Goal: Understand process/instructions: Learn about a topic

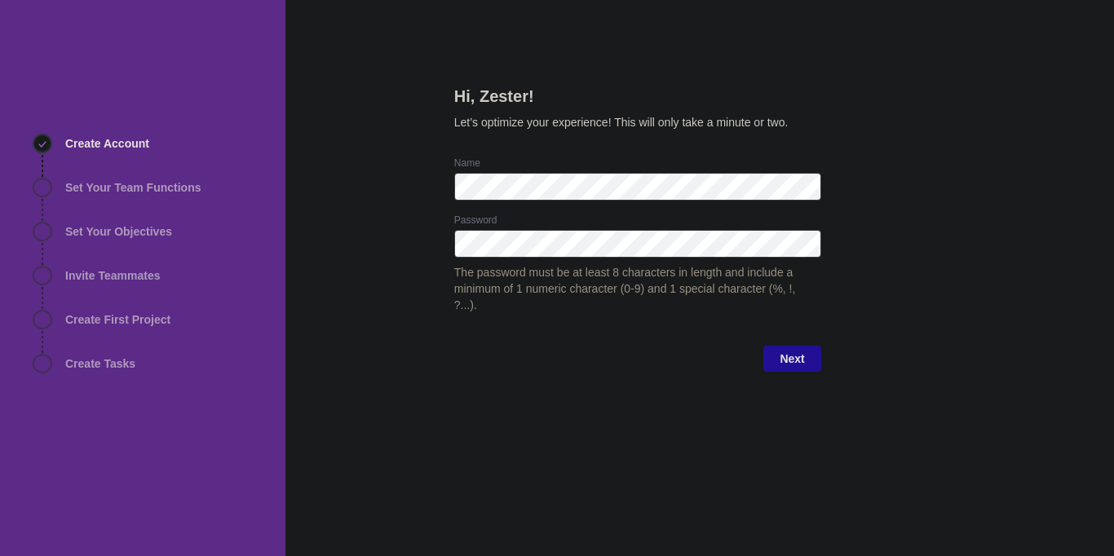
click at [362, 214] on div "Hi, Zester! Let’s optimize your experience! This will only take a minute or two…" at bounding box center [699, 278] width 828 height 556
click at [810, 237] on div at bounding box center [808, 244] width 26 height 28
click at [889, 256] on div "Hi, Zester! Let’s optimize your experience! This will only take a minute or two…" at bounding box center [699, 278] width 828 height 556
click at [777, 346] on span "Next" at bounding box center [791, 359] width 57 height 26
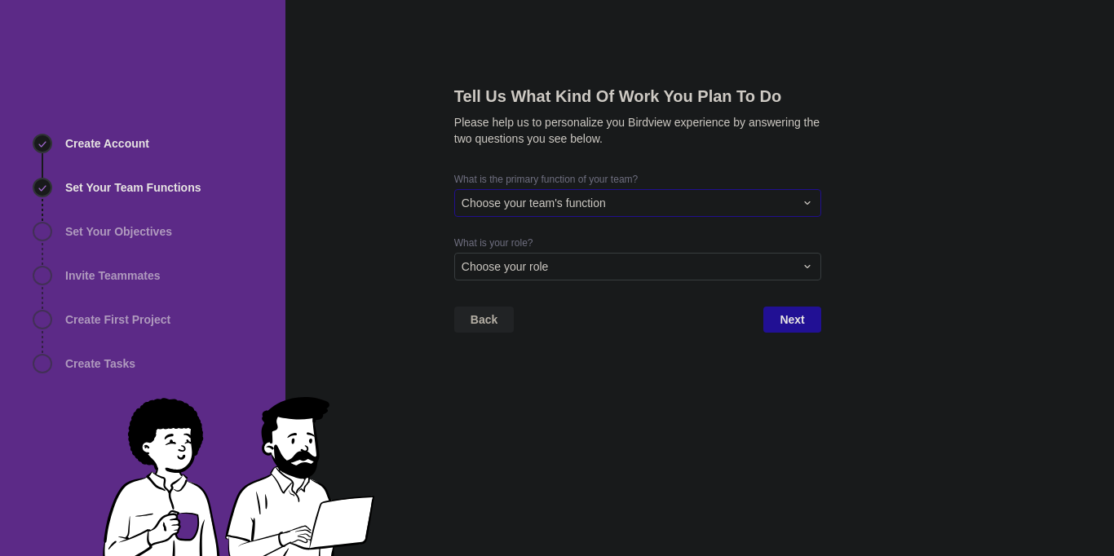
click at [627, 192] on div "Choose your team's function" at bounding box center [637, 203] width 367 height 28
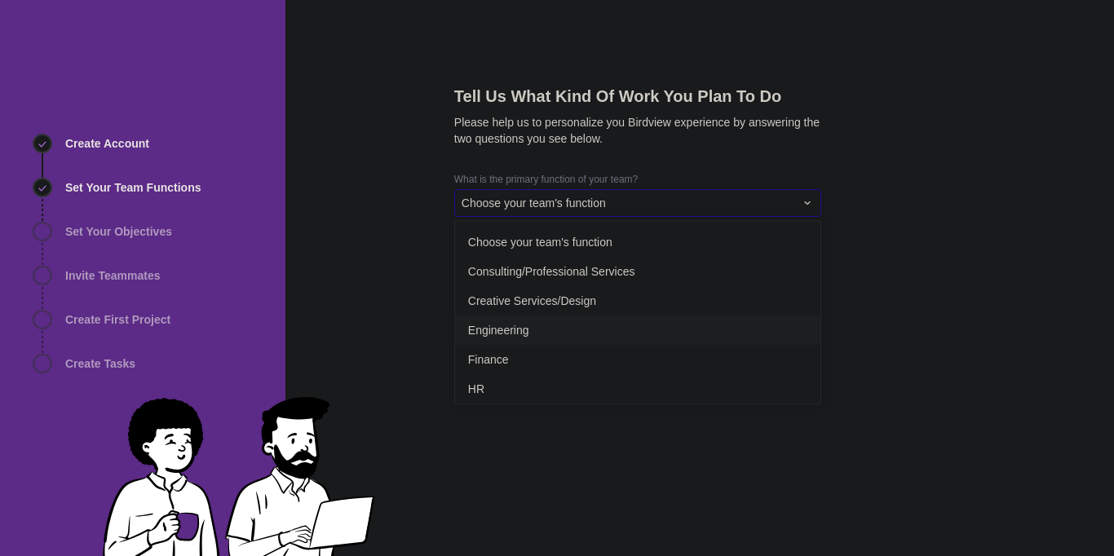
click at [609, 332] on div "Engineering" at bounding box center [637, 330] width 365 height 29
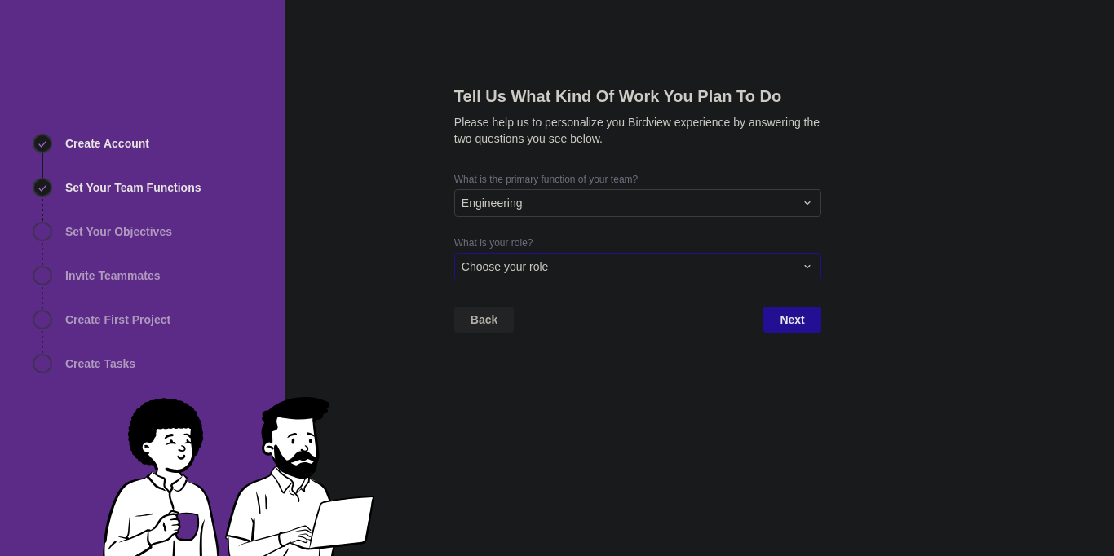
click at [623, 255] on div "Choose your role" at bounding box center [637, 267] width 367 height 28
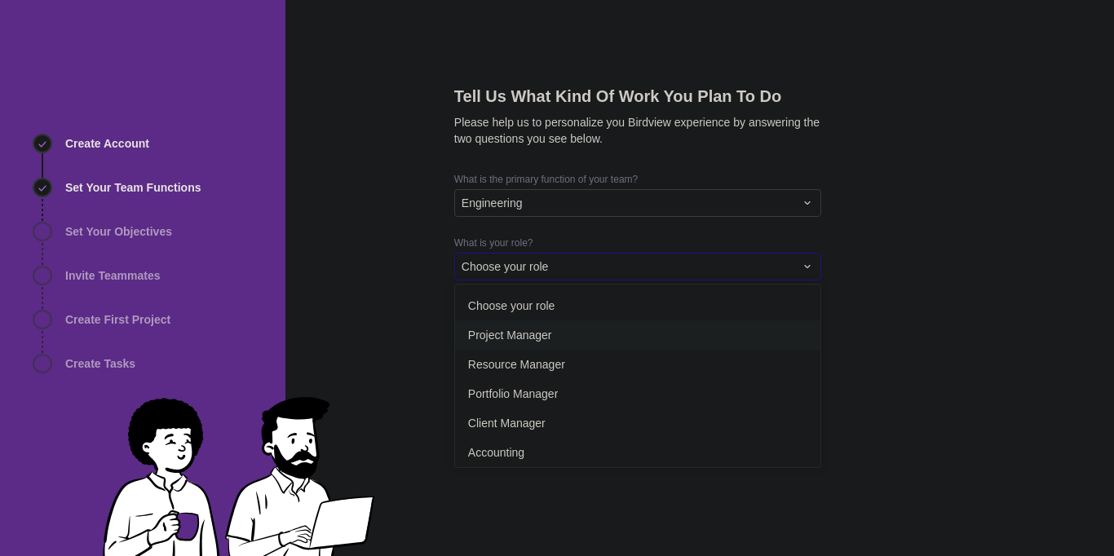
click at [585, 333] on div "Project Manager" at bounding box center [637, 334] width 365 height 29
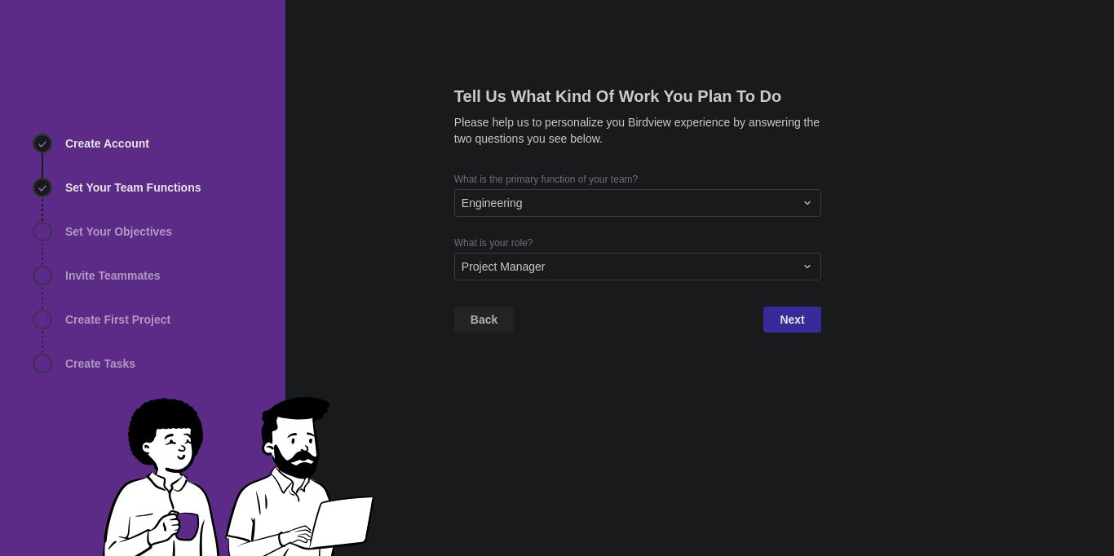
click at [795, 323] on span "Next" at bounding box center [791, 320] width 24 height 20
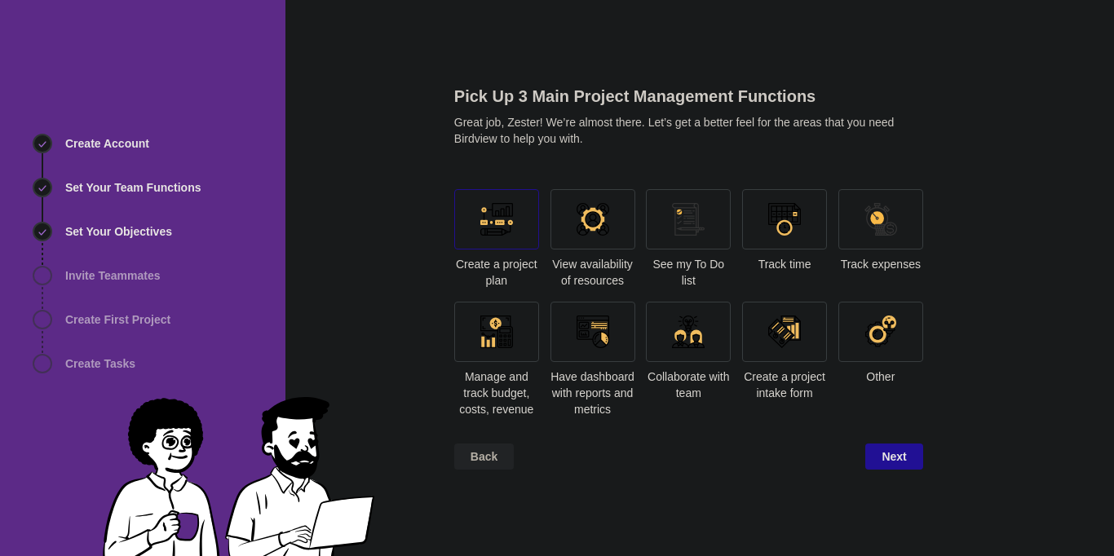
click at [479, 224] on div at bounding box center [496, 219] width 85 height 60
click at [582, 218] on div at bounding box center [592, 219] width 33 height 33
click at [675, 338] on div at bounding box center [688, 332] width 33 height 33
click at [827, 345] on div at bounding box center [784, 332] width 85 height 60
click at [795, 343] on div at bounding box center [784, 332] width 33 height 33
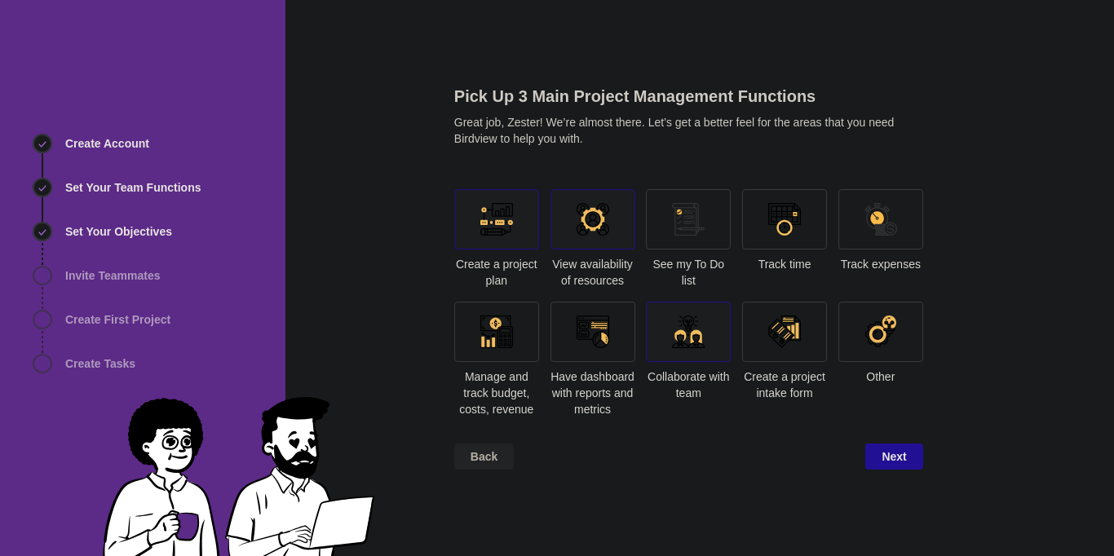
click at [516, 335] on div at bounding box center [496, 332] width 85 height 60
click at [891, 452] on span "Next" at bounding box center [893, 457] width 24 height 20
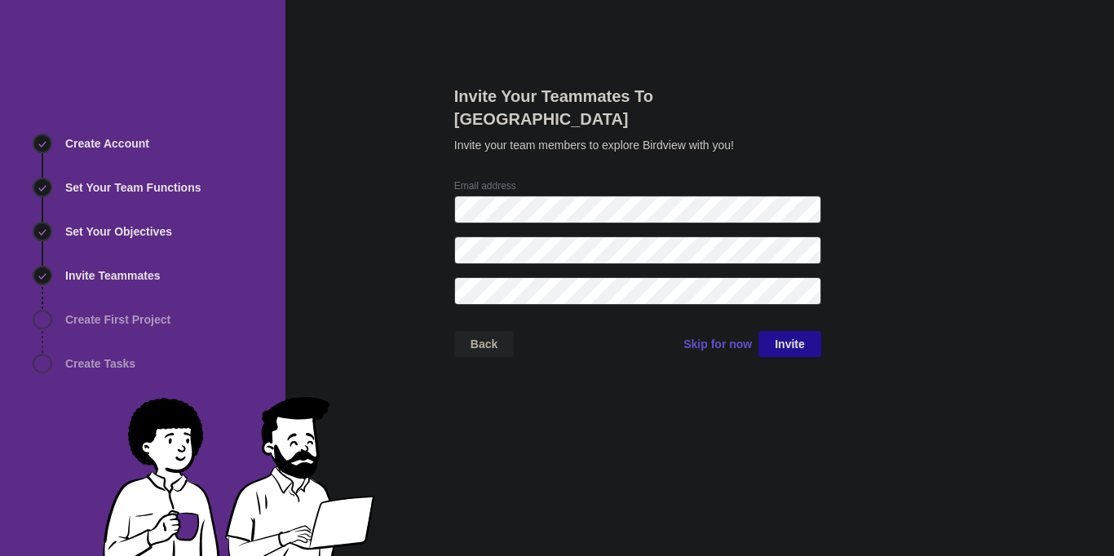
click at [732, 336] on span "Skip for now" at bounding box center [717, 344] width 68 height 16
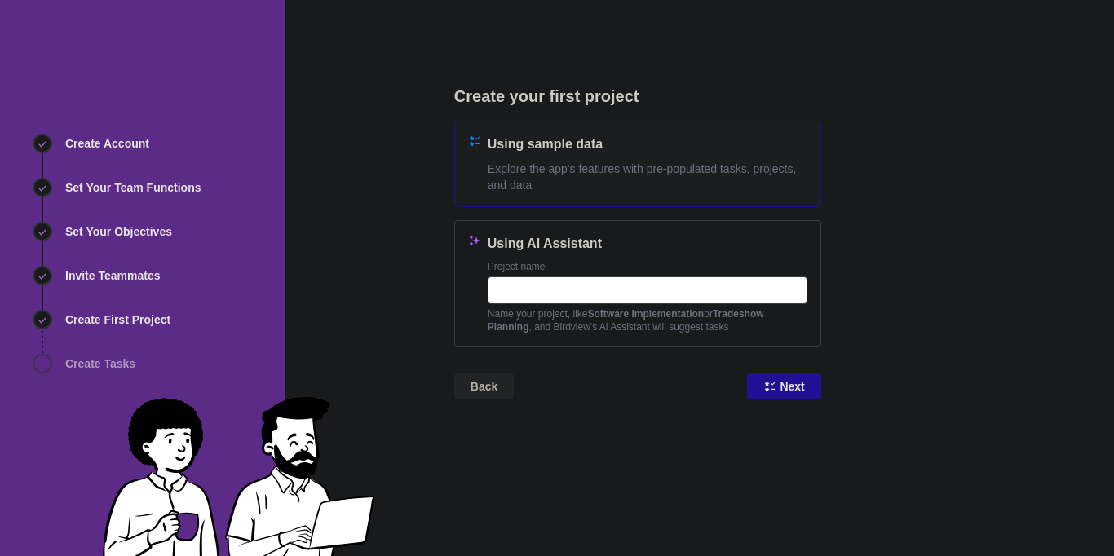
click at [702, 174] on span "Explore the app's features with pre-populated tasks, projects, and data" at bounding box center [648, 177] width 320 height 33
click at [794, 388] on span "Next" at bounding box center [791, 387] width 24 height 20
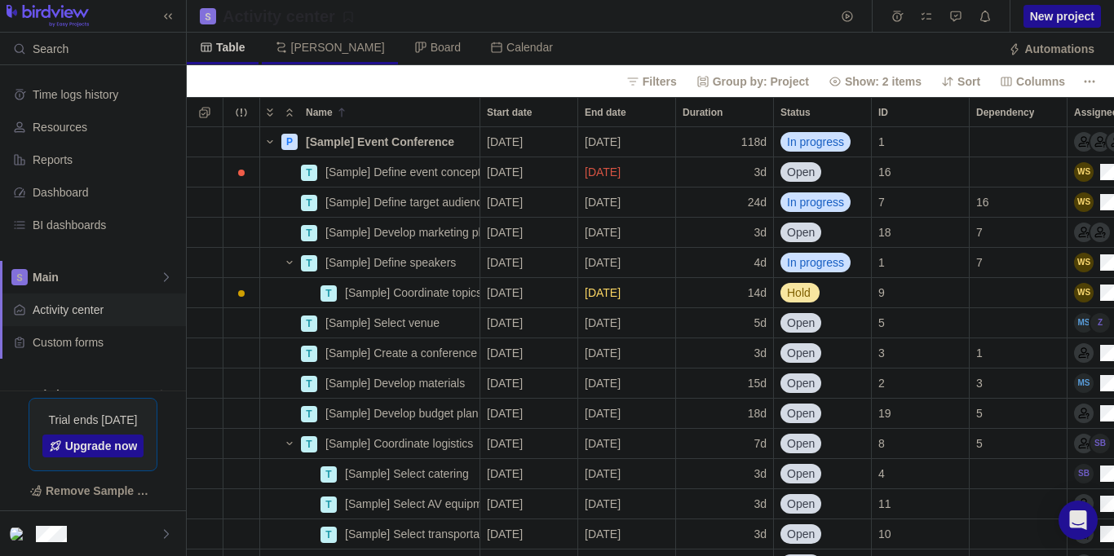
click at [311, 51] on span "[PERSON_NAME]" at bounding box center [338, 47] width 94 height 16
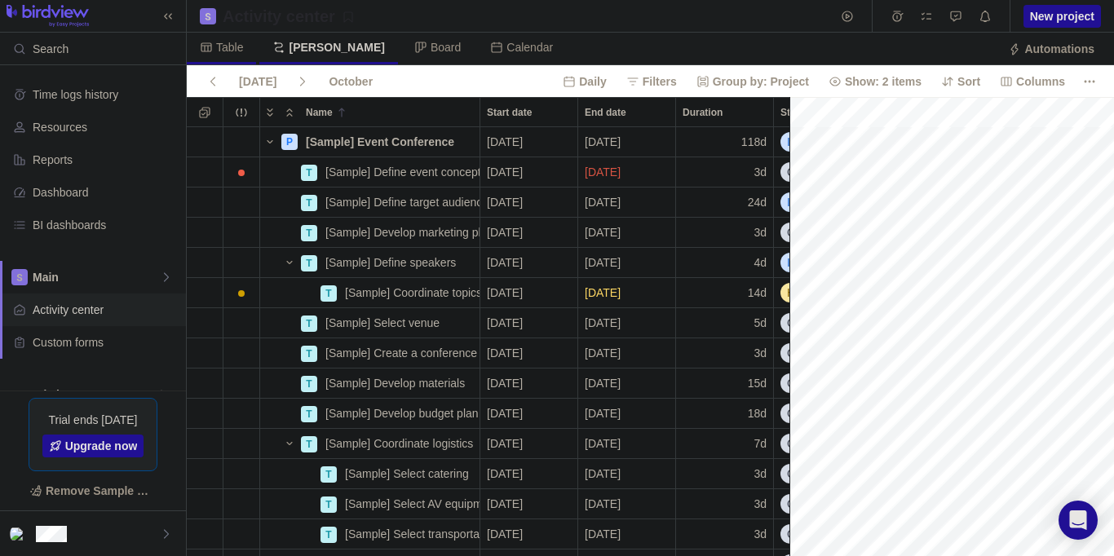
scroll to position [0, 1962]
click at [240, 47] on span "Table" at bounding box center [229, 47] width 27 height 16
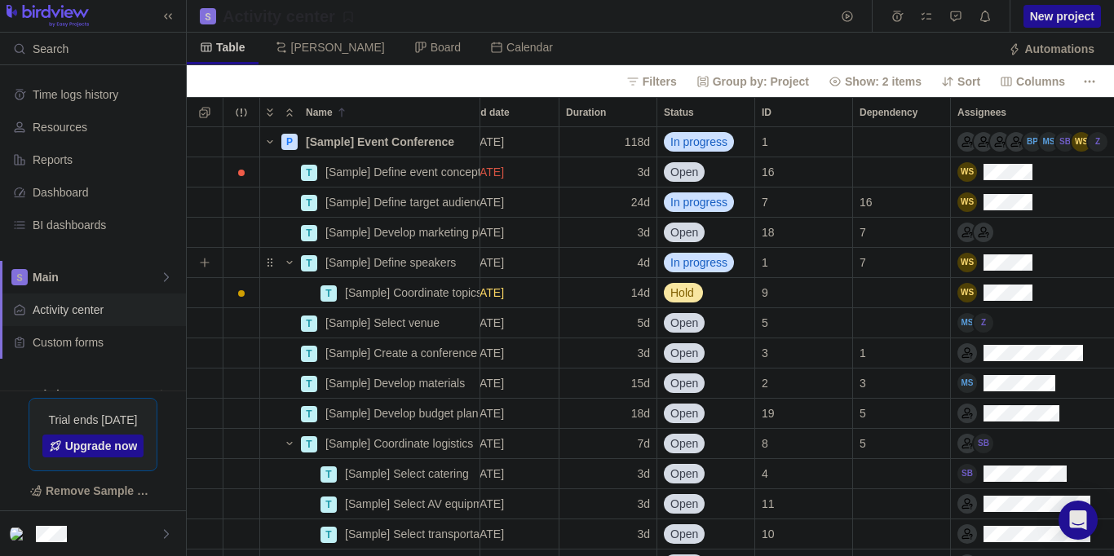
scroll to position [0, 0]
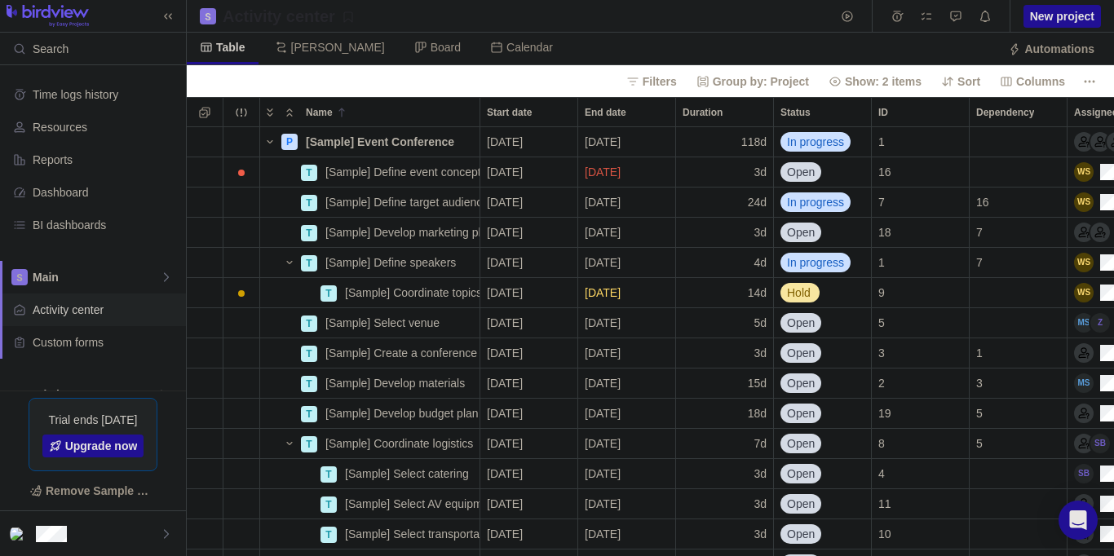
click at [805, 15] on div "Activity center New project" at bounding box center [650, 16] width 927 height 33
click at [626, 15] on div "Activity center New project" at bounding box center [650, 16] width 927 height 33
